Goal: Information Seeking & Learning: Find specific fact

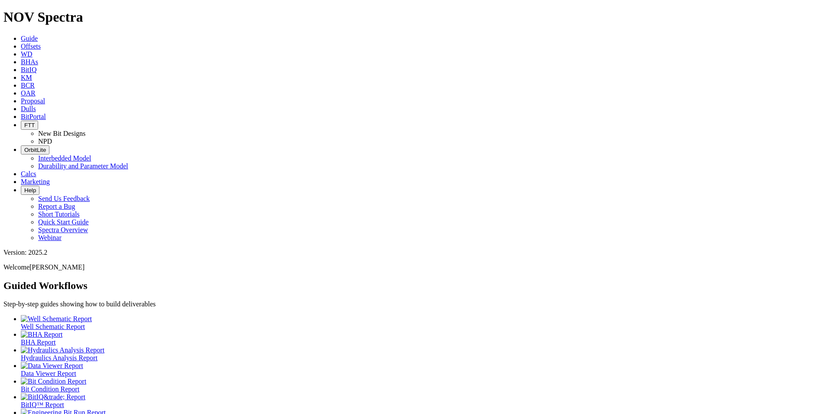
click at [36, 105] on link "Dulls" at bounding box center [28, 108] width 15 height 7
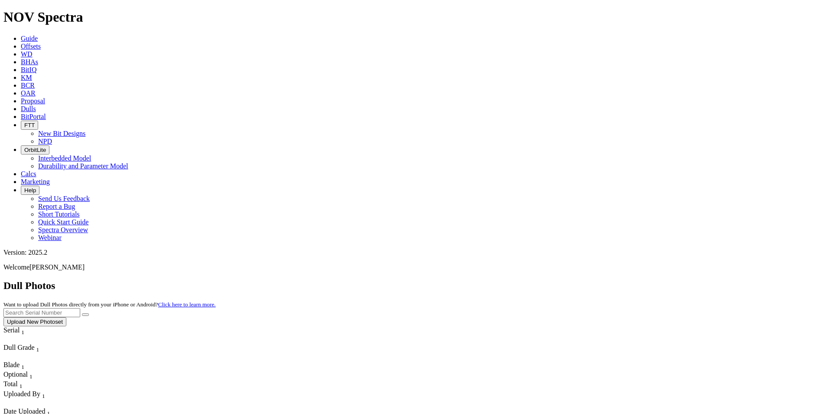
click at [80, 308] on input "text" at bounding box center [41, 312] width 77 height 9
click at [85, 314] on icon "submit" at bounding box center [85, 314] width 0 height 0
click at [80, 308] on input "A320543" at bounding box center [41, 312] width 77 height 9
type input "A320541"
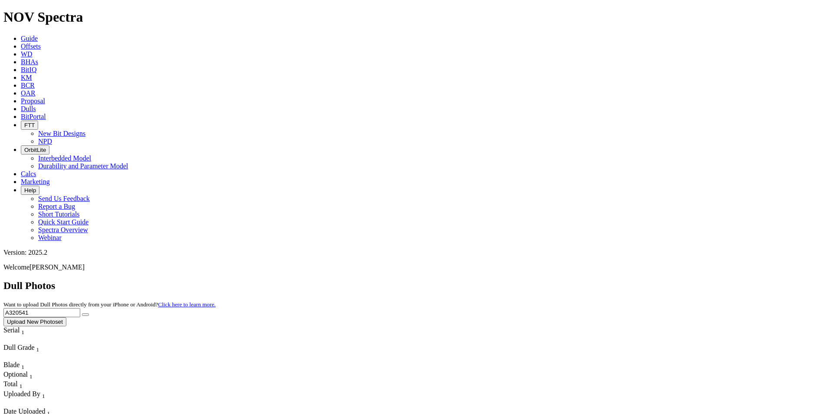
click at [89, 313] on button "submit" at bounding box center [85, 314] width 7 height 3
drag, startPoint x: 657, startPoint y: 40, endPoint x: 622, endPoint y: 37, distance: 34.8
click at [80, 308] on input "A320541" at bounding box center [41, 312] width 77 height 9
type input "A320494"
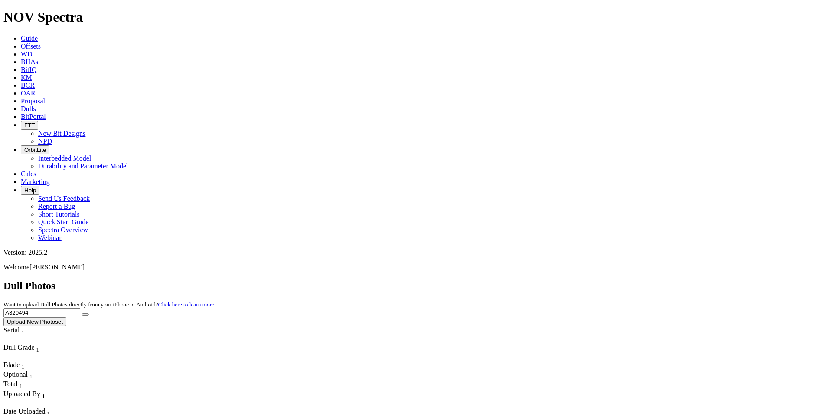
click at [85, 314] on icon "submit" at bounding box center [85, 314] width 0 height 0
drag, startPoint x: 661, startPoint y: 38, endPoint x: 612, endPoint y: 39, distance: 49.0
click at [612, 280] on div "Dull Photos Want to upload Dull Photos directly from your iPhone or Android? Cl…" at bounding box center [414, 303] width 822 height 46
click at [89, 313] on button "submit" at bounding box center [85, 314] width 7 height 3
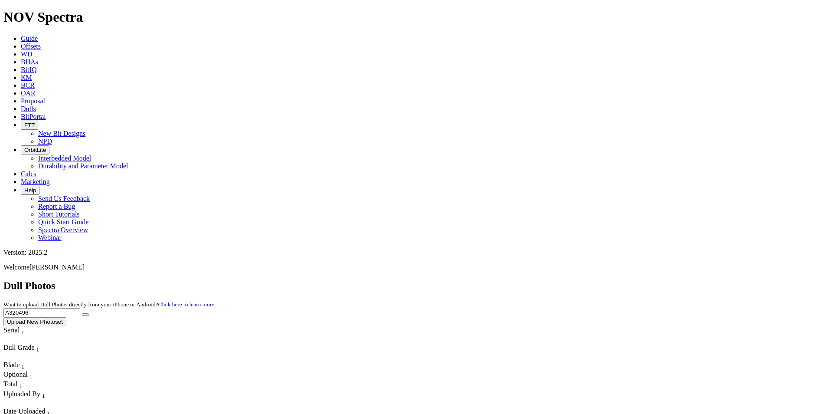
drag, startPoint x: 652, startPoint y: 39, endPoint x: 635, endPoint y: 34, distance: 17.8
click at [80, 308] on input "A320496" at bounding box center [41, 312] width 77 height 9
type input "A320184"
click at [85, 314] on icon "submit" at bounding box center [85, 314] width 0 height 0
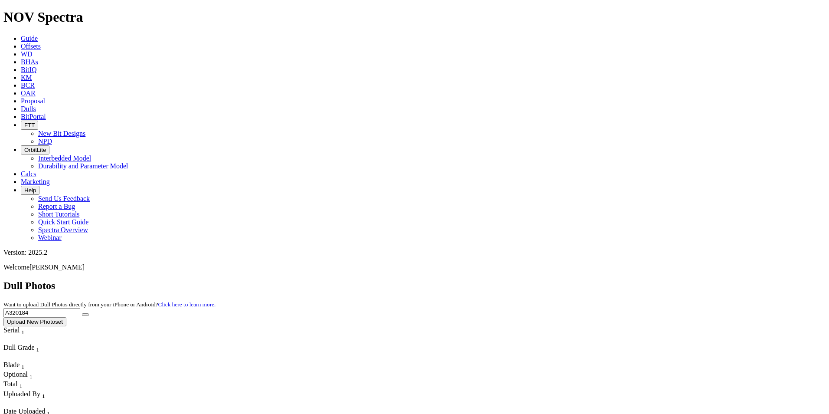
drag, startPoint x: 665, startPoint y: 38, endPoint x: 621, endPoint y: 37, distance: 44.7
click at [80, 308] on input "A320184" at bounding box center [41, 312] width 77 height 9
click at [85, 314] on icon "submit" at bounding box center [85, 314] width 0 height 0
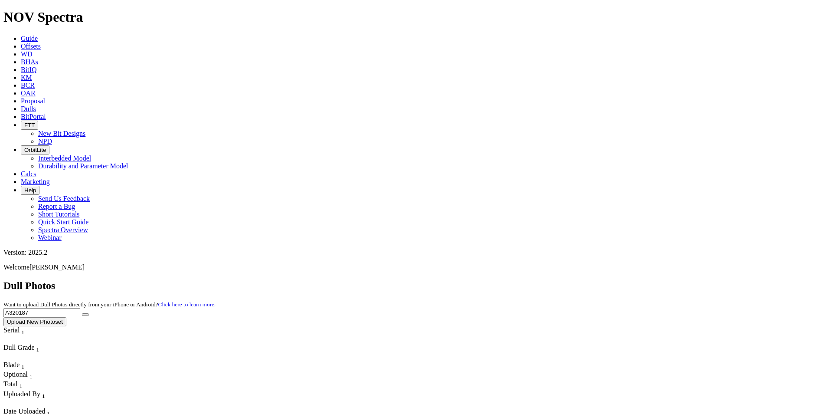
drag, startPoint x: 666, startPoint y: 39, endPoint x: 614, endPoint y: 39, distance: 51.6
click at [614, 280] on div "Dull Photos Want to upload Dull Photos directly from your iPhone or Android? Cl…" at bounding box center [414, 303] width 822 height 46
click at [89, 313] on button "submit" at bounding box center [85, 314] width 7 height 3
drag, startPoint x: 663, startPoint y: 37, endPoint x: 623, endPoint y: 39, distance: 39.5
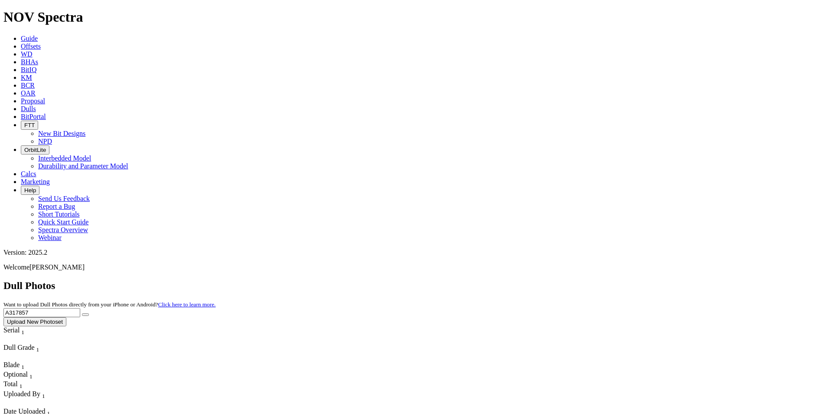
click at [80, 308] on input "A317857" at bounding box center [41, 312] width 77 height 9
type input "A313555"
click at [89, 313] on button "submit" at bounding box center [85, 314] width 7 height 3
drag, startPoint x: 664, startPoint y: 44, endPoint x: 578, endPoint y: 25, distance: 88.7
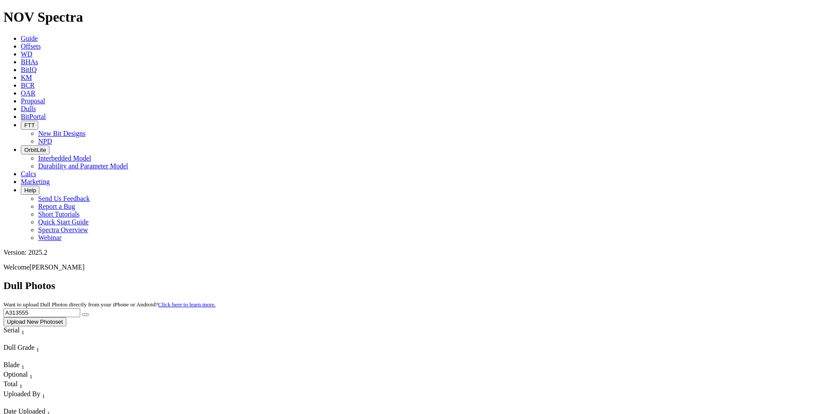
click at [578, 280] on div "Dull Photos Want to upload Dull Photos directly from your iPhone or Android? Cl…" at bounding box center [414, 303] width 822 height 46
type input "A318295"
click at [85, 314] on icon "submit" at bounding box center [85, 314] width 0 height 0
drag, startPoint x: 664, startPoint y: 35, endPoint x: 606, endPoint y: 29, distance: 58.4
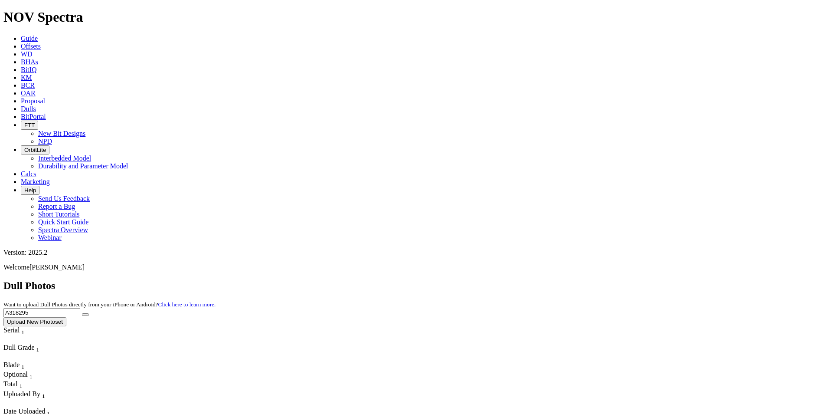
click at [606, 280] on div "Dull Photos Want to upload Dull Photos directly from your iPhone or Android? Cl…" at bounding box center [414, 303] width 822 height 46
type input "A319515"
click at [85, 314] on icon "submit" at bounding box center [85, 314] width 0 height 0
drag, startPoint x: 656, startPoint y: 40, endPoint x: 617, endPoint y: 40, distance: 38.6
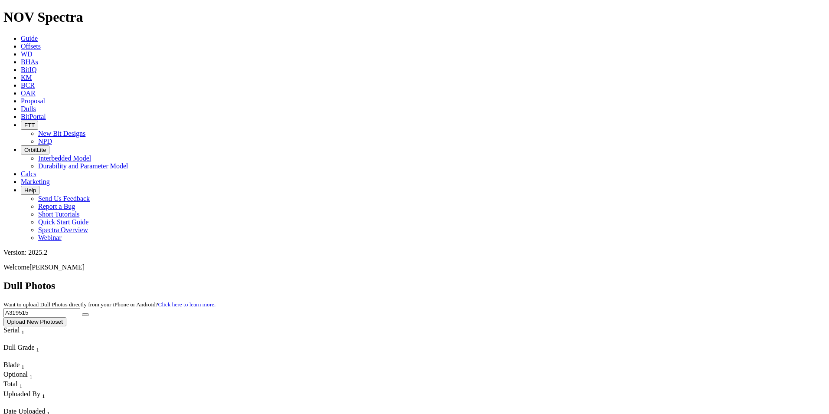
click at [80, 308] on input "A319515" at bounding box center [41, 312] width 77 height 9
click at [85, 314] on icon "submit" at bounding box center [85, 314] width 0 height 0
drag, startPoint x: 666, startPoint y: 39, endPoint x: 621, endPoint y: 33, distance: 45.8
click at [80, 308] on input "A318869" at bounding box center [41, 312] width 77 height 9
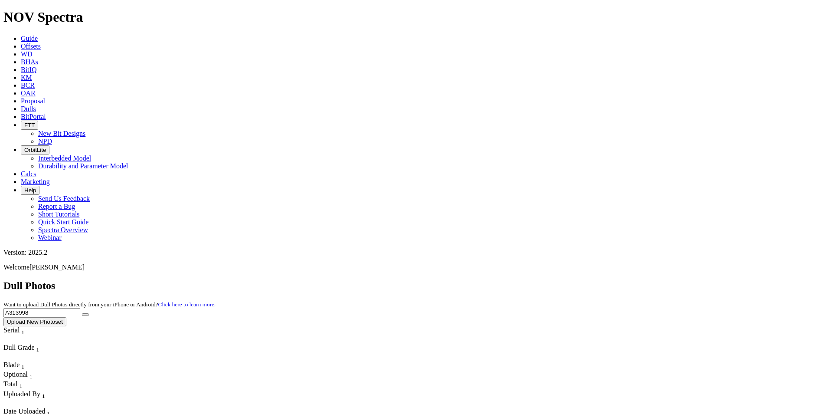
type input "A313998"
click at [89, 313] on button "submit" at bounding box center [85, 314] width 7 height 3
drag, startPoint x: 676, startPoint y: 40, endPoint x: 613, endPoint y: 37, distance: 62.5
click at [613, 280] on div "Dull Photos Want to upload Dull Photos directly from your iPhone or Android? Cl…" at bounding box center [414, 303] width 822 height 46
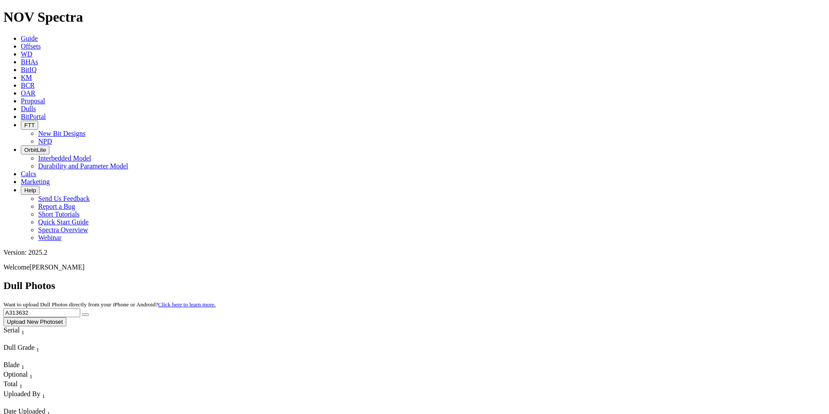
type input "A313632"
click at [89, 313] on button "submit" at bounding box center [85, 314] width 7 height 3
drag, startPoint x: 669, startPoint y: 36, endPoint x: 606, endPoint y: 30, distance: 62.7
click at [606, 280] on div "Dull Photos Want to upload Dull Photos directly from your iPhone or Android? Cl…" at bounding box center [414, 303] width 822 height 46
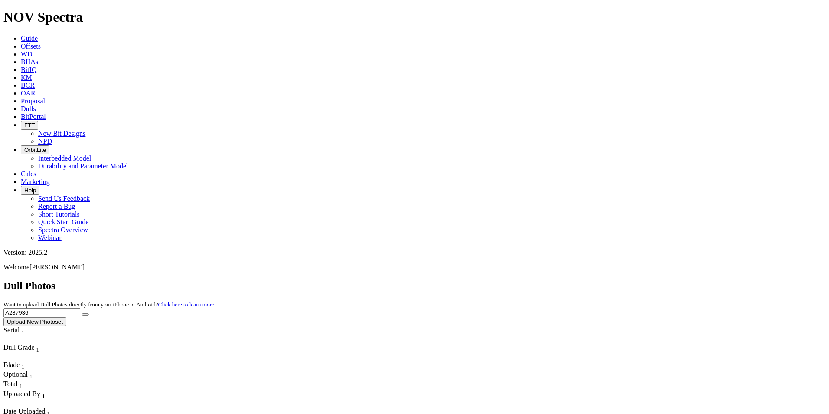
click at [89, 313] on button "submit" at bounding box center [85, 314] width 7 height 3
drag, startPoint x: 657, startPoint y: 38, endPoint x: 616, endPoint y: 37, distance: 40.3
click at [616, 280] on div "Dull Photos Want to upload Dull Photos directly from your iPhone or Android? Cl…" at bounding box center [414, 303] width 822 height 46
click at [85, 314] on icon "submit" at bounding box center [85, 314] width 0 height 0
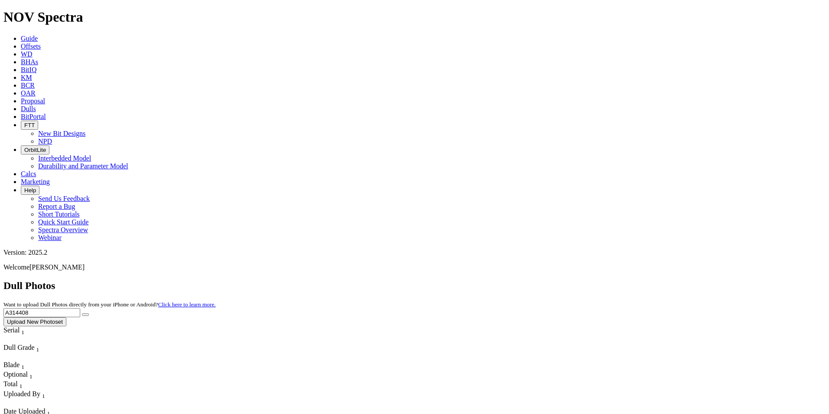
click at [80, 308] on input "A314408" at bounding box center [41, 312] width 77 height 9
click at [85, 314] on icon "submit" at bounding box center [85, 314] width 0 height 0
click at [80, 308] on input "A311408" at bounding box center [41, 312] width 77 height 9
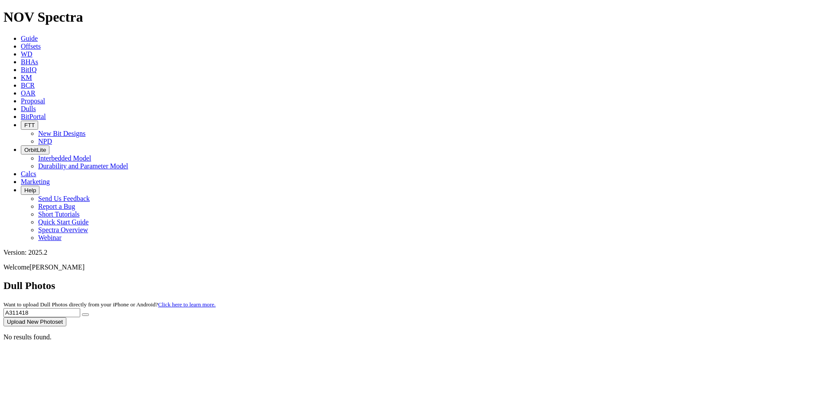
type input "A311418"
click at [89, 313] on button "submit" at bounding box center [85, 314] width 7 height 3
click at [85, 314] on icon "submit" at bounding box center [85, 314] width 0 height 0
click at [41, 42] on link "Offsets" at bounding box center [31, 45] width 20 height 7
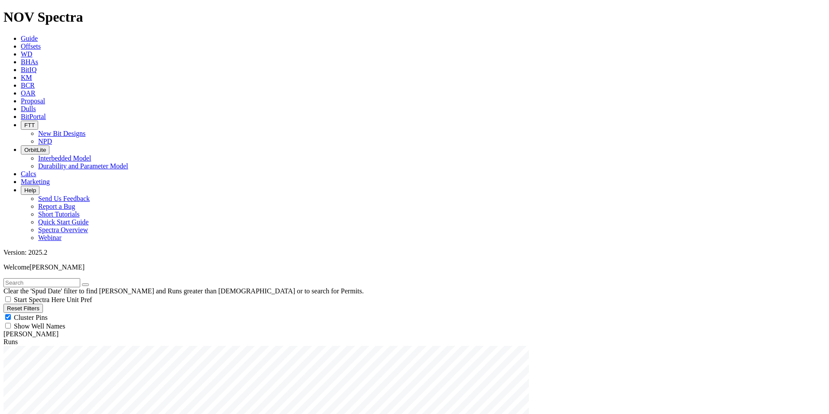
click at [38, 35] on link "Guide" at bounding box center [29, 38] width 17 height 7
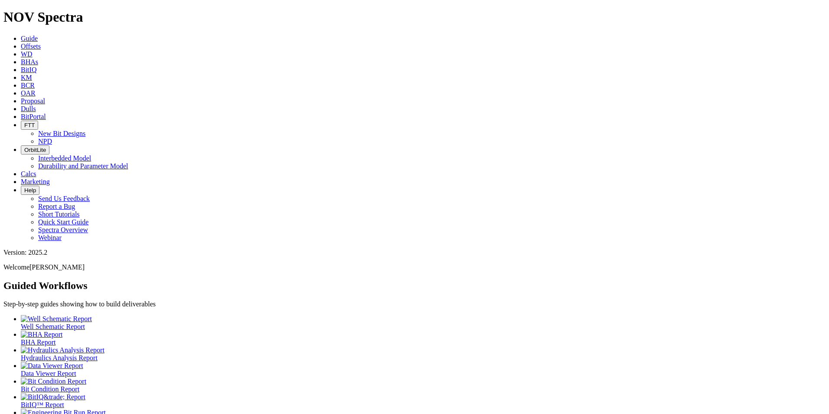
click at [36, 105] on link "Dulls" at bounding box center [28, 108] width 15 height 7
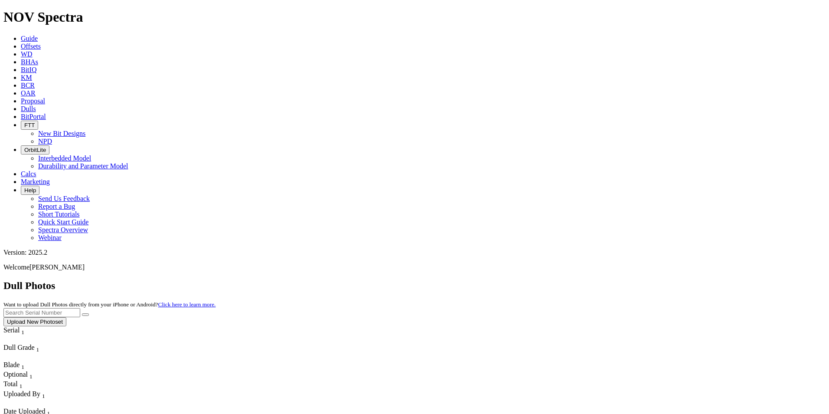
click at [80, 308] on input "text" at bounding box center [41, 312] width 77 height 9
click at [85, 314] on icon "submit" at bounding box center [85, 314] width 0 height 0
click at [80, 308] on input "A311418" at bounding box center [41, 312] width 77 height 9
click at [80, 308] on input "A31418" at bounding box center [41, 312] width 77 height 9
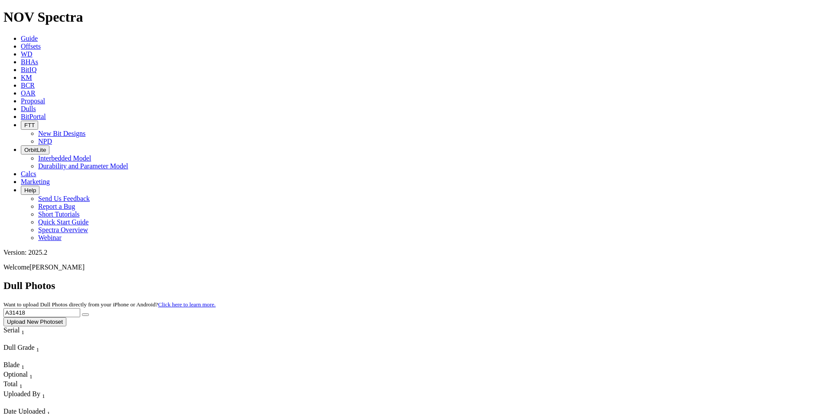
click at [80, 308] on input "A31418" at bounding box center [41, 312] width 77 height 9
type input "A314418"
click at [89, 313] on button "submit" at bounding box center [85, 314] width 7 height 3
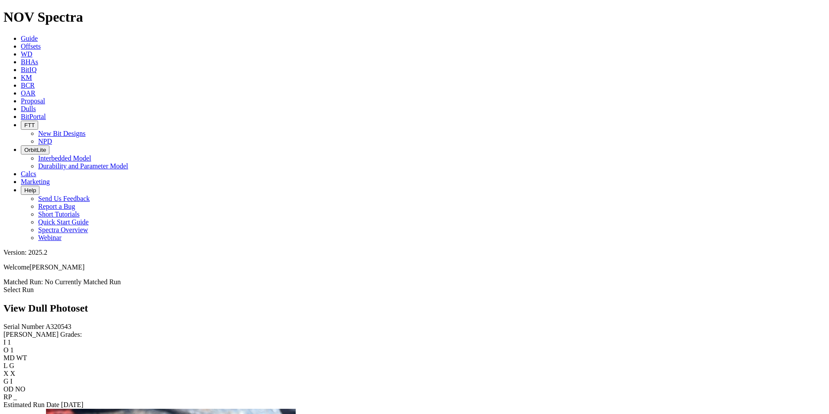
scroll to position [519, 0]
click at [64, 323] on div "Serial Number A320496 RH Dull Grades: I 1 O 1 MD WT L A X X G I OD WT RP TD Est…" at bounding box center [414, 370] width 822 height 94
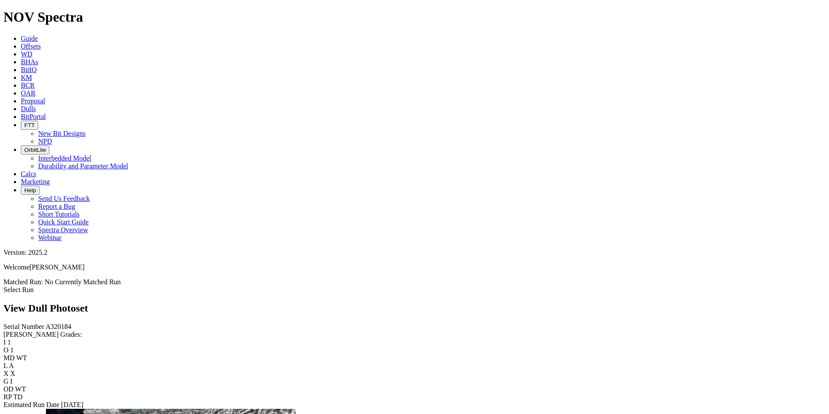
scroll to position [483, 0]
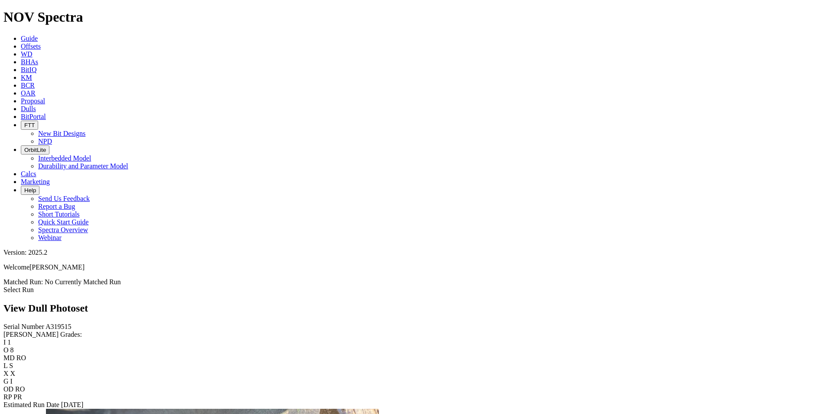
scroll to position [954, 0]
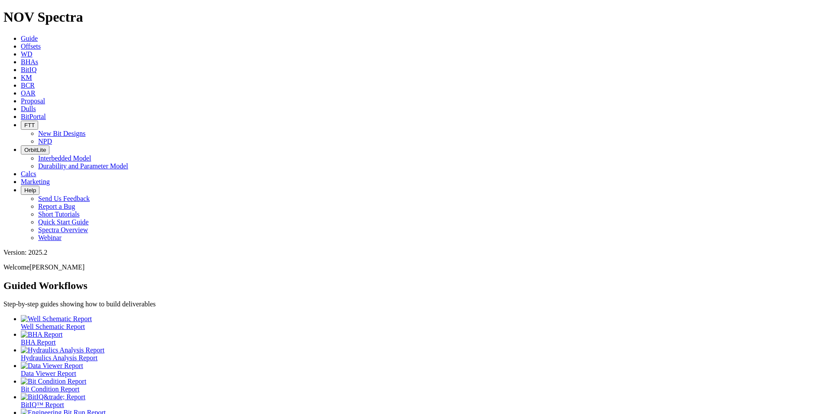
click at [36, 105] on link "Dulls" at bounding box center [28, 108] width 15 height 7
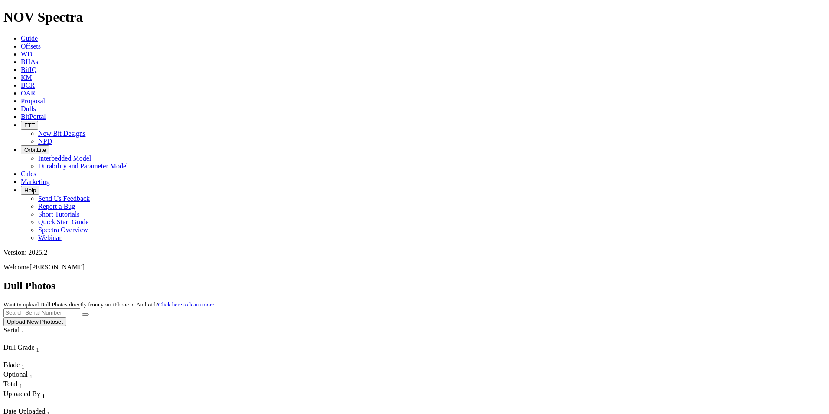
click at [80, 308] on input "text" at bounding box center [41, 312] width 77 height 9
type input "a317730"
click at [85, 314] on icon "submit" at bounding box center [85, 314] width 0 height 0
